Goal: Find specific page/section: Find specific page/section

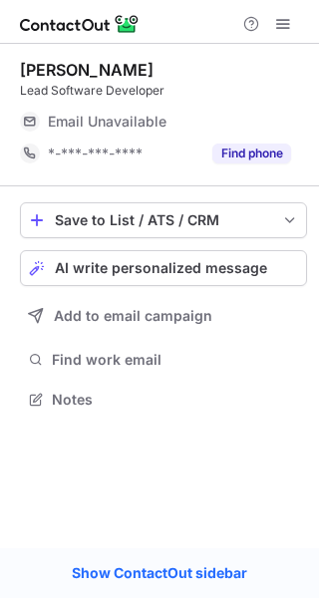
scroll to position [386, 319]
